Goal: Task Accomplishment & Management: Use online tool/utility

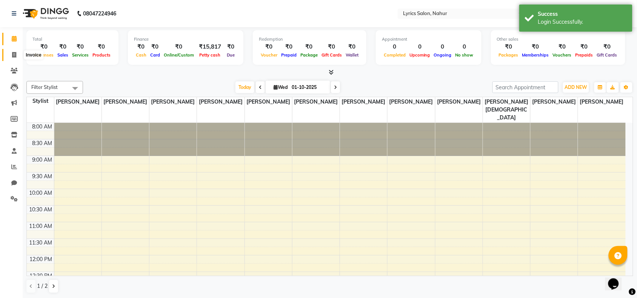
click at [12, 58] on span at bounding box center [14, 55] width 13 height 9
select select "8608"
select select "service"
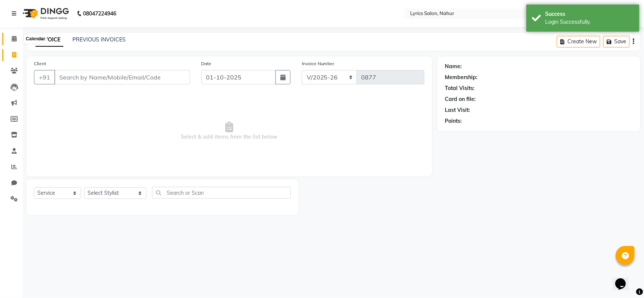
click at [9, 35] on span at bounding box center [14, 39] width 13 height 9
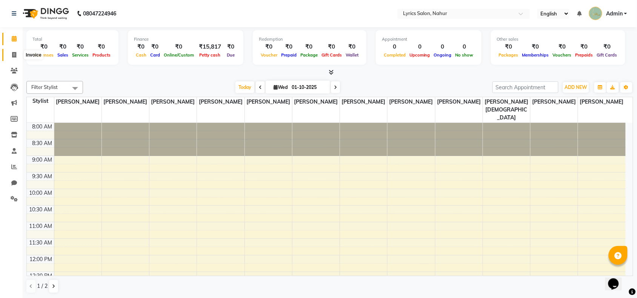
click at [15, 53] on icon at bounding box center [14, 55] width 4 height 6
select select "service"
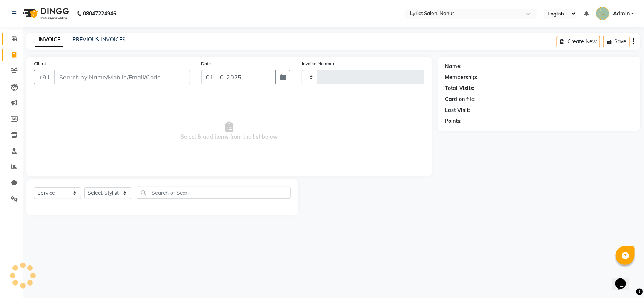
type input "0877"
select select "8608"
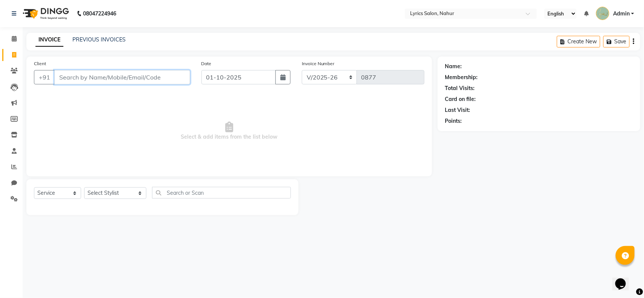
click at [112, 76] on input "Client" at bounding box center [122, 77] width 136 height 14
paste input "8286777719"
type input "8286777719"
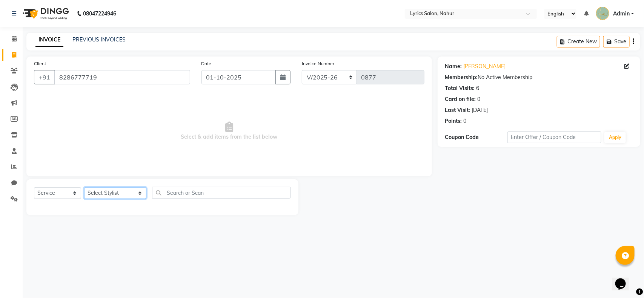
click at [100, 197] on select "Select Stylist [PERSON_NAME] [PERSON_NAME] [PERSON_NAME] KAJAL JATHE [PERSON_NA…" at bounding box center [115, 193] width 62 height 12
select select "85765"
click at [84, 187] on select "Select Stylist [PERSON_NAME] [PERSON_NAME] [PERSON_NAME] KAJAL JATHE [PERSON_NA…" at bounding box center [115, 193] width 62 height 12
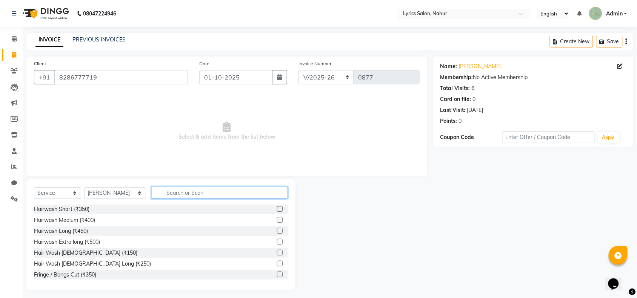
click at [190, 191] on input "text" at bounding box center [220, 193] width 136 height 12
paste input "Haircut [DEMOGRAPHIC_DATA]"
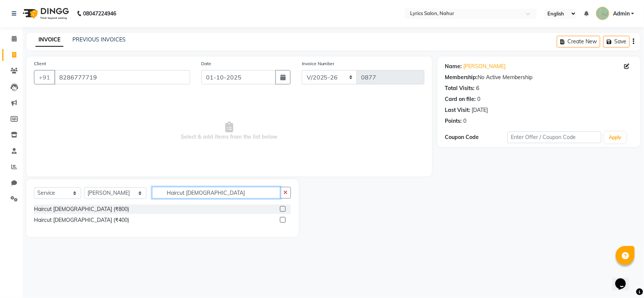
type input "Haircut [DEMOGRAPHIC_DATA]"
click at [284, 219] on label at bounding box center [283, 220] width 6 height 6
click at [284, 219] on input "checkbox" at bounding box center [282, 220] width 5 height 5
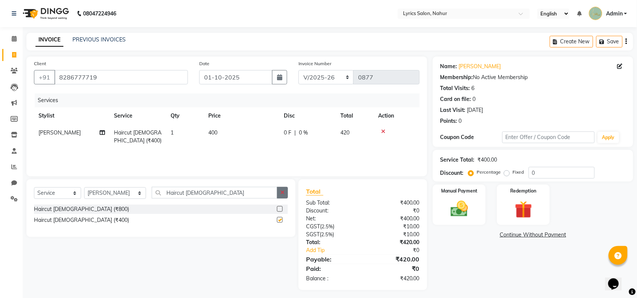
checkbox input "false"
click at [283, 192] on icon "button" at bounding box center [282, 192] width 4 height 5
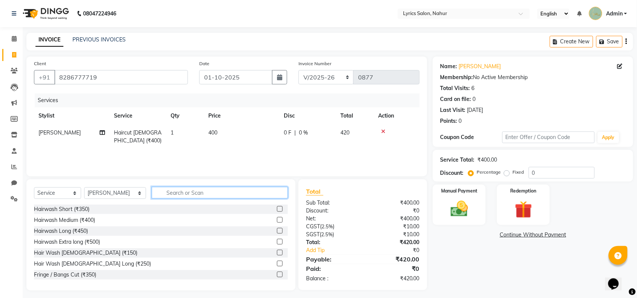
paste input "Beard Trimming"
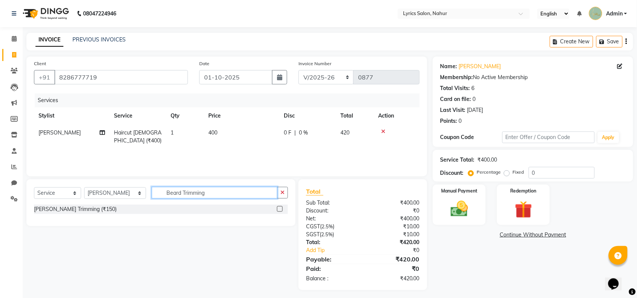
type input "Beard Trimming"
click at [279, 207] on label at bounding box center [280, 209] width 6 height 6
click at [279, 207] on input "checkbox" at bounding box center [279, 209] width 5 height 5
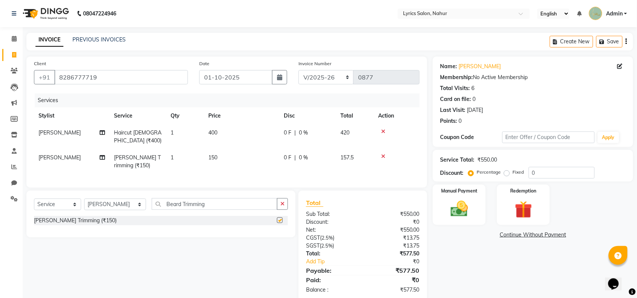
checkbox input "false"
click at [279, 207] on button "button" at bounding box center [282, 204] width 11 height 12
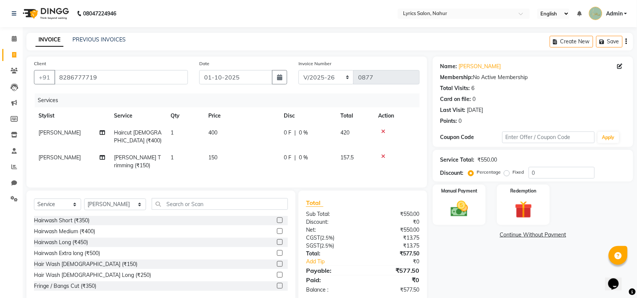
click at [626, 42] on icon "button" at bounding box center [626, 41] width 2 height 0
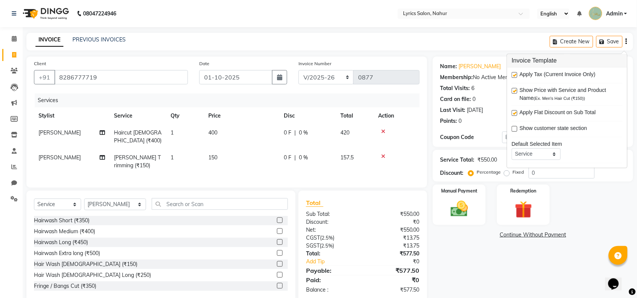
click at [514, 77] on label at bounding box center [515, 75] width 6 height 6
click at [514, 77] on input "checkbox" at bounding box center [514, 75] width 5 height 5
checkbox input "false"
click at [468, 281] on div "Name: [PERSON_NAME] Membership: No Active Membership Total Visits: 6 Card on fi…" at bounding box center [536, 180] width 206 height 246
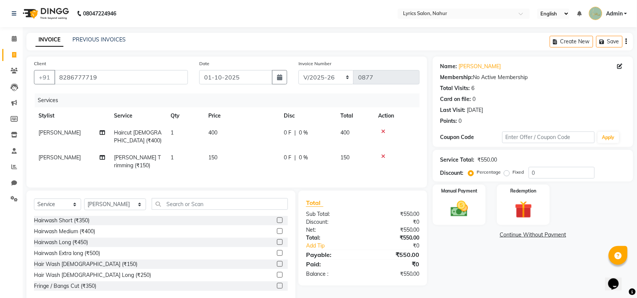
click at [513, 174] on label "Fixed" at bounding box center [518, 172] width 11 height 7
click at [508, 174] on input "Fixed" at bounding box center [507, 172] width 5 height 5
radio input "true"
click at [531, 173] on input "0" at bounding box center [561, 173] width 66 height 12
type input "110"
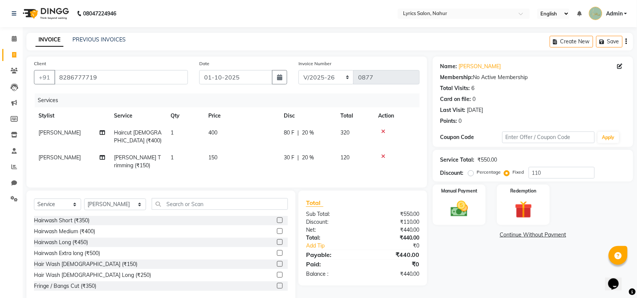
click at [461, 261] on div "Name: [PERSON_NAME] Membership: No Active Membership Total Visits: 6 Card on fi…" at bounding box center [536, 180] width 206 height 246
click at [461, 214] on img at bounding box center [458, 209] width 29 height 21
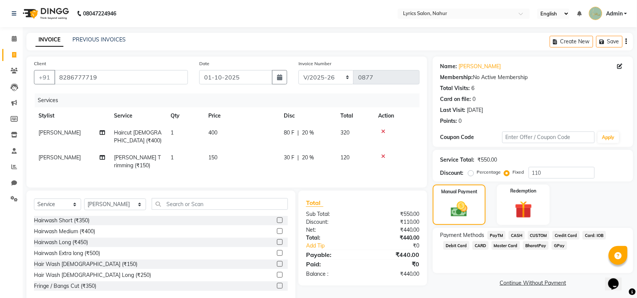
click at [561, 246] on span "GPay" at bounding box center [558, 245] width 15 height 9
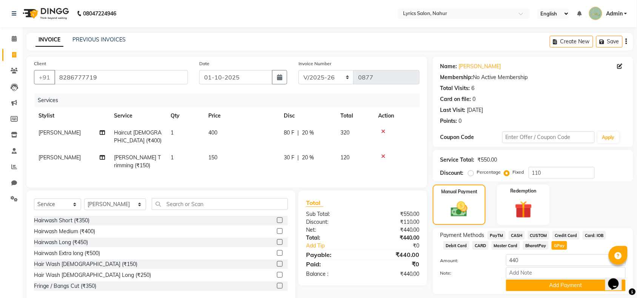
scroll to position [23, 0]
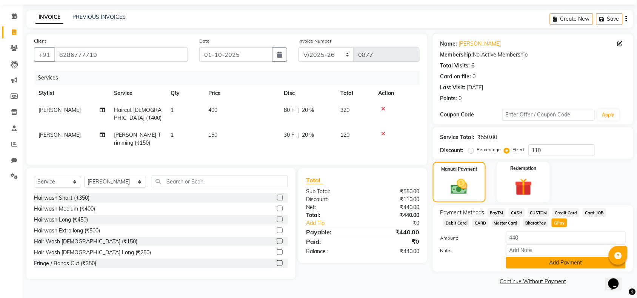
click at [544, 263] on button "Add Payment" at bounding box center [566, 263] width 120 height 12
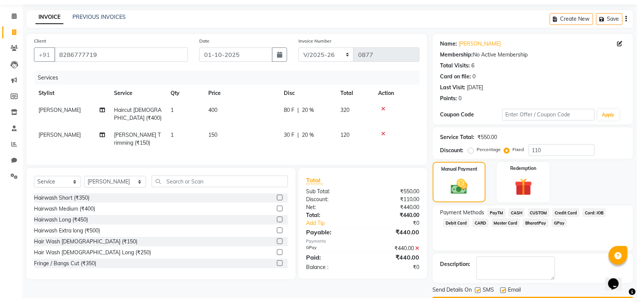
scroll to position [45, 0]
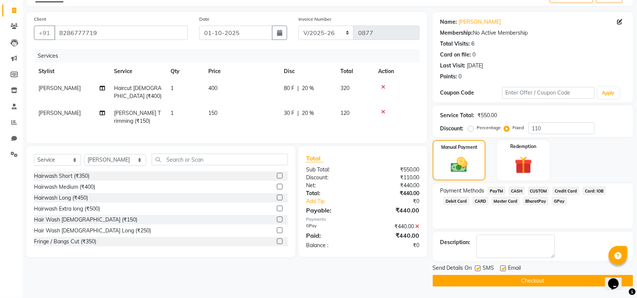
click at [487, 281] on button "Checkout" at bounding box center [533, 281] width 200 height 12
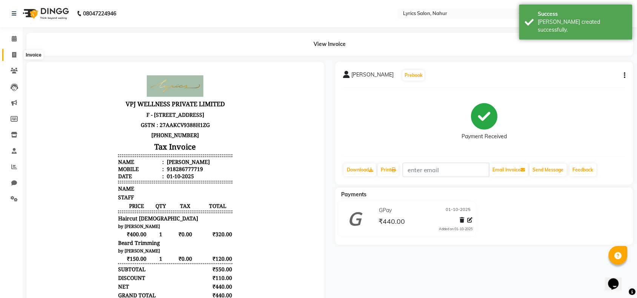
click at [14, 57] on icon at bounding box center [14, 55] width 4 height 6
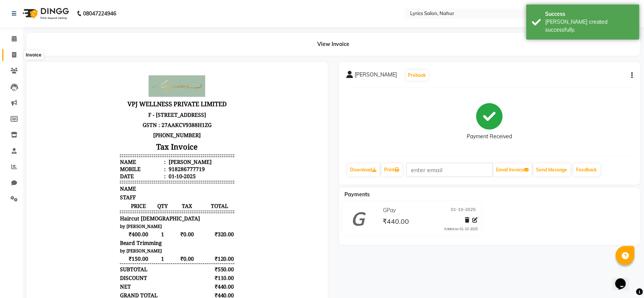
select select "8608"
select select "service"
